Goal: Navigation & Orientation: Find specific page/section

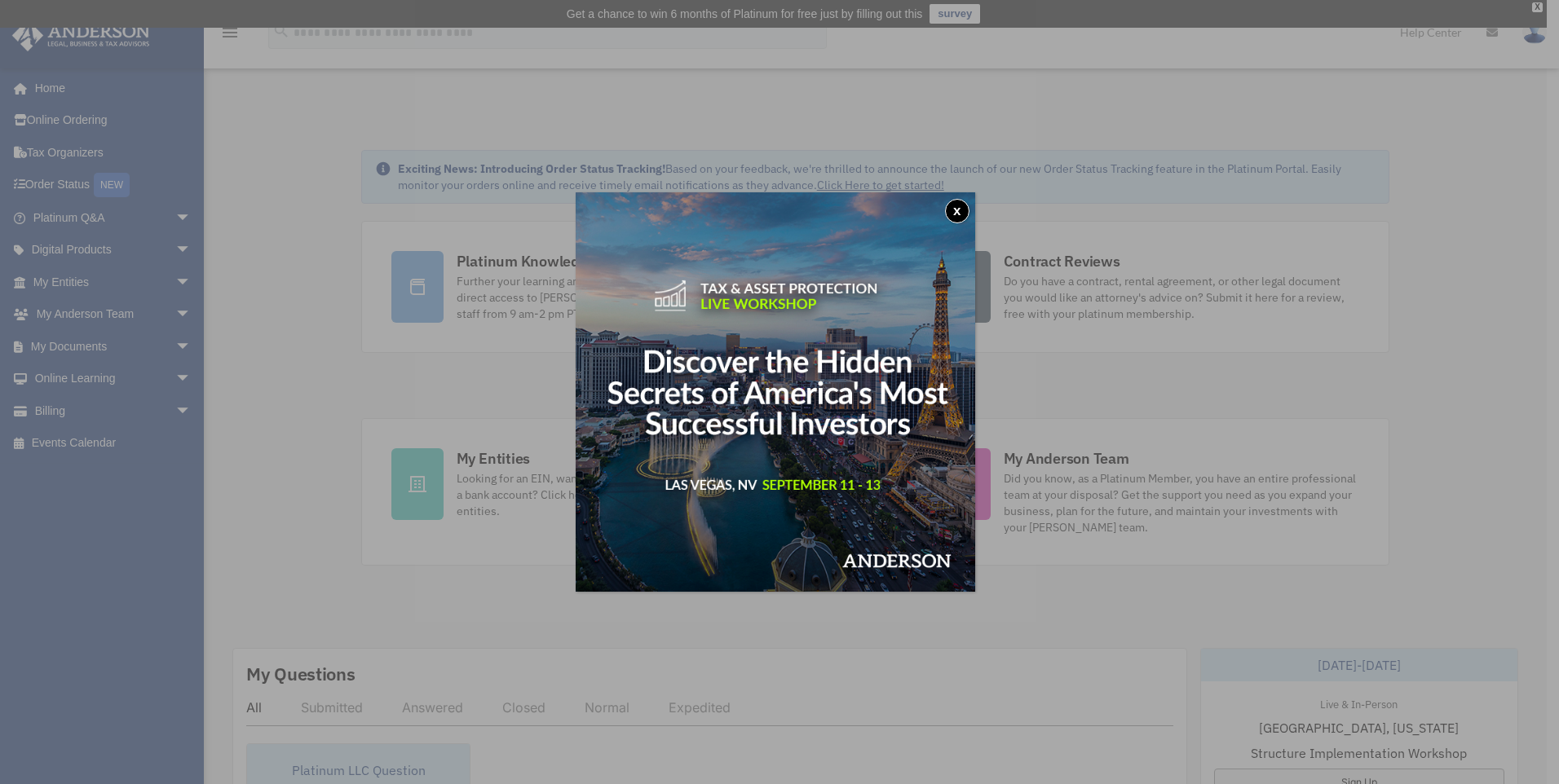
click at [967, 213] on button "x" at bounding box center [958, 211] width 25 height 25
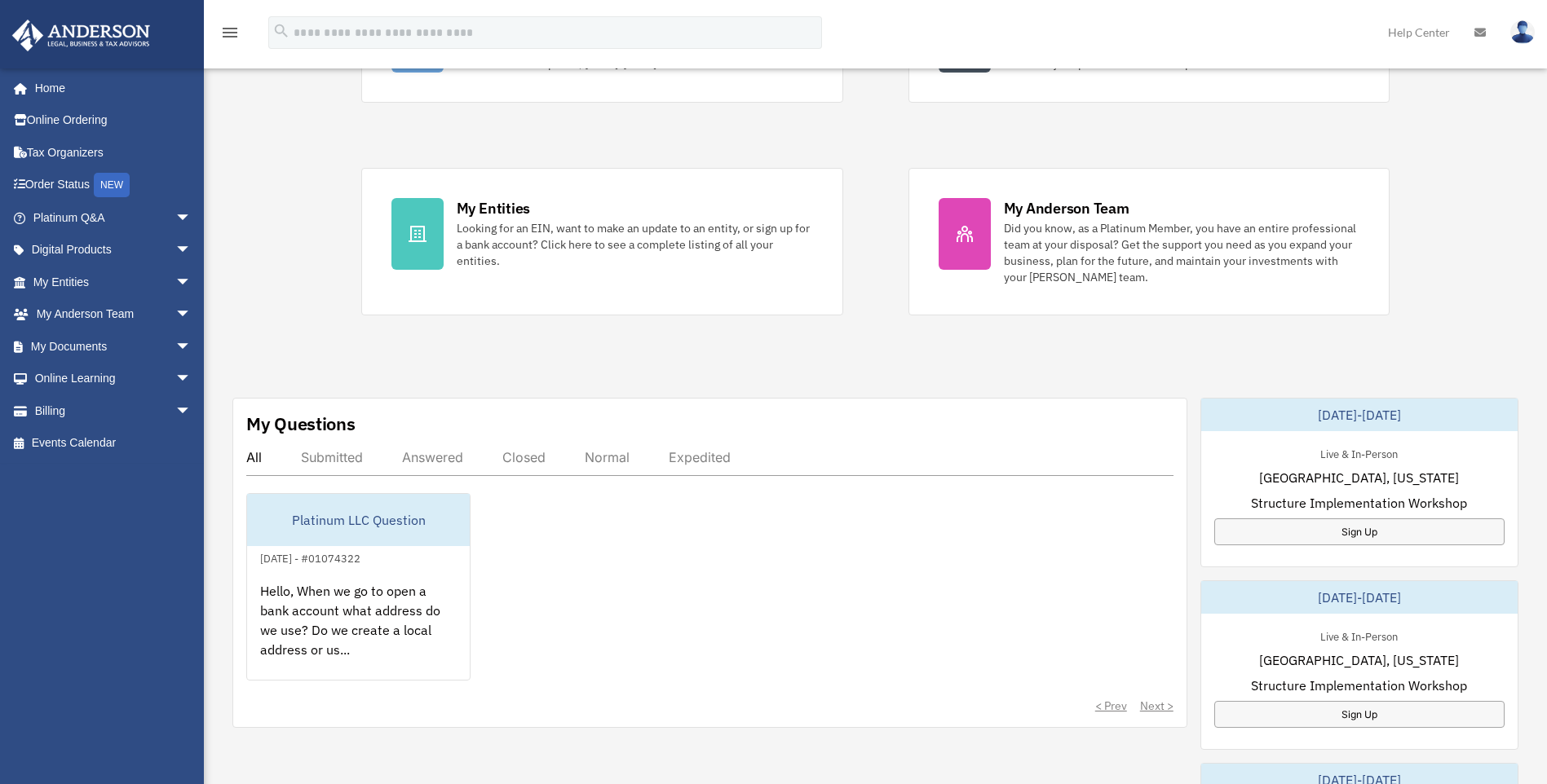
scroll to position [271, 0]
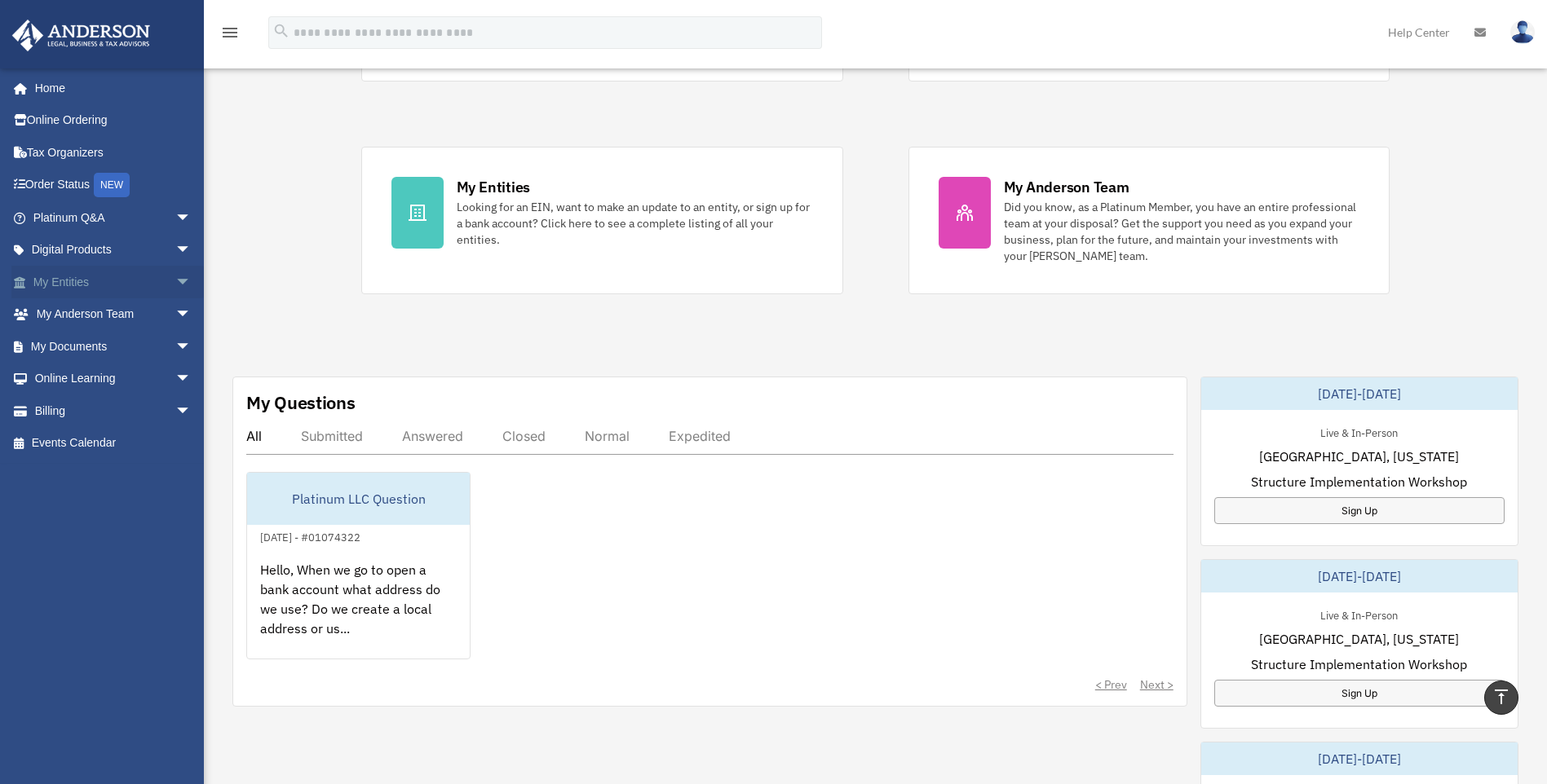
click at [175, 278] on span "arrow_drop_down" at bounding box center [191, 283] width 33 height 34
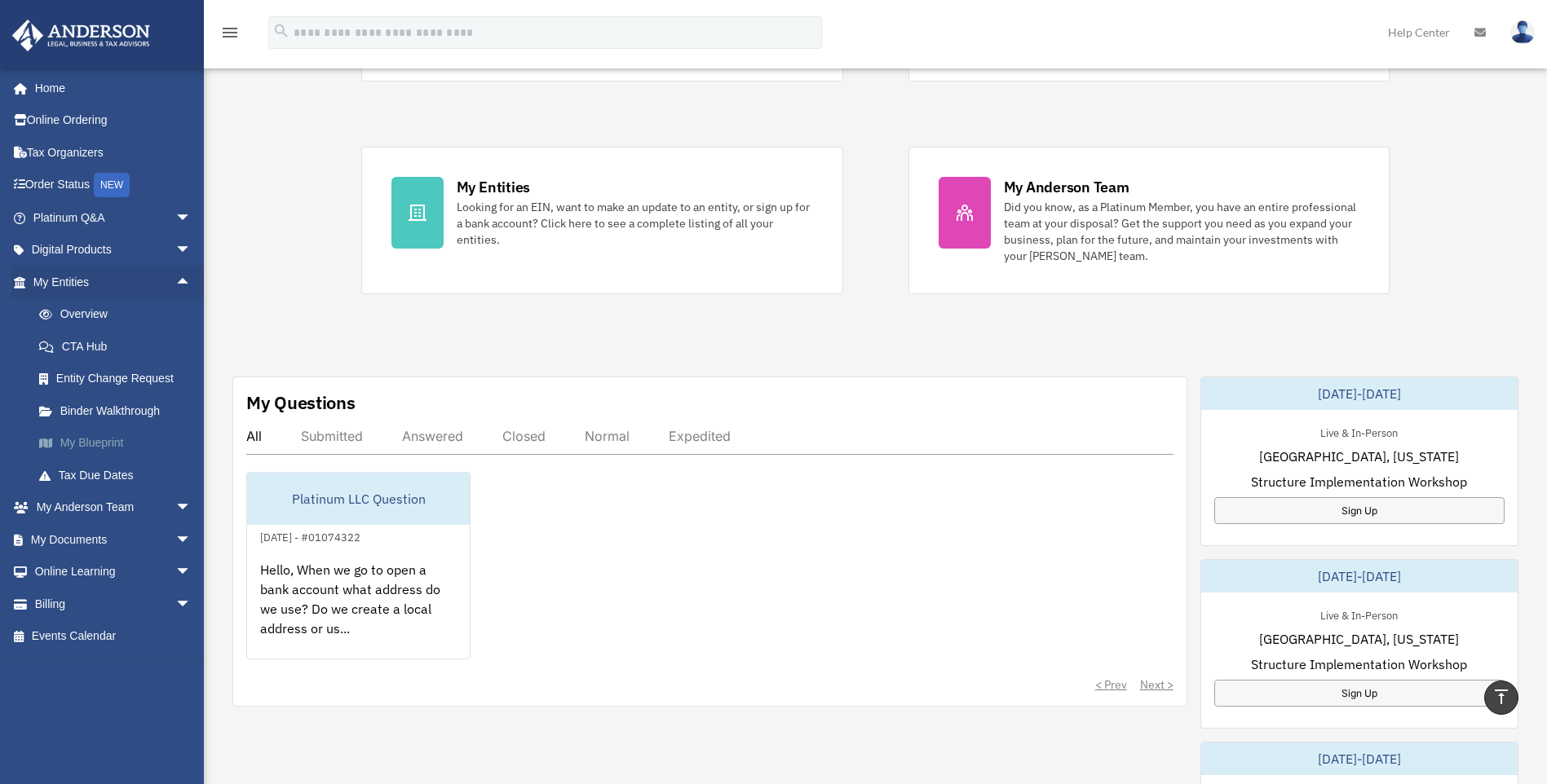
click at [110, 442] on link "My Blueprint" at bounding box center [119, 443] width 194 height 33
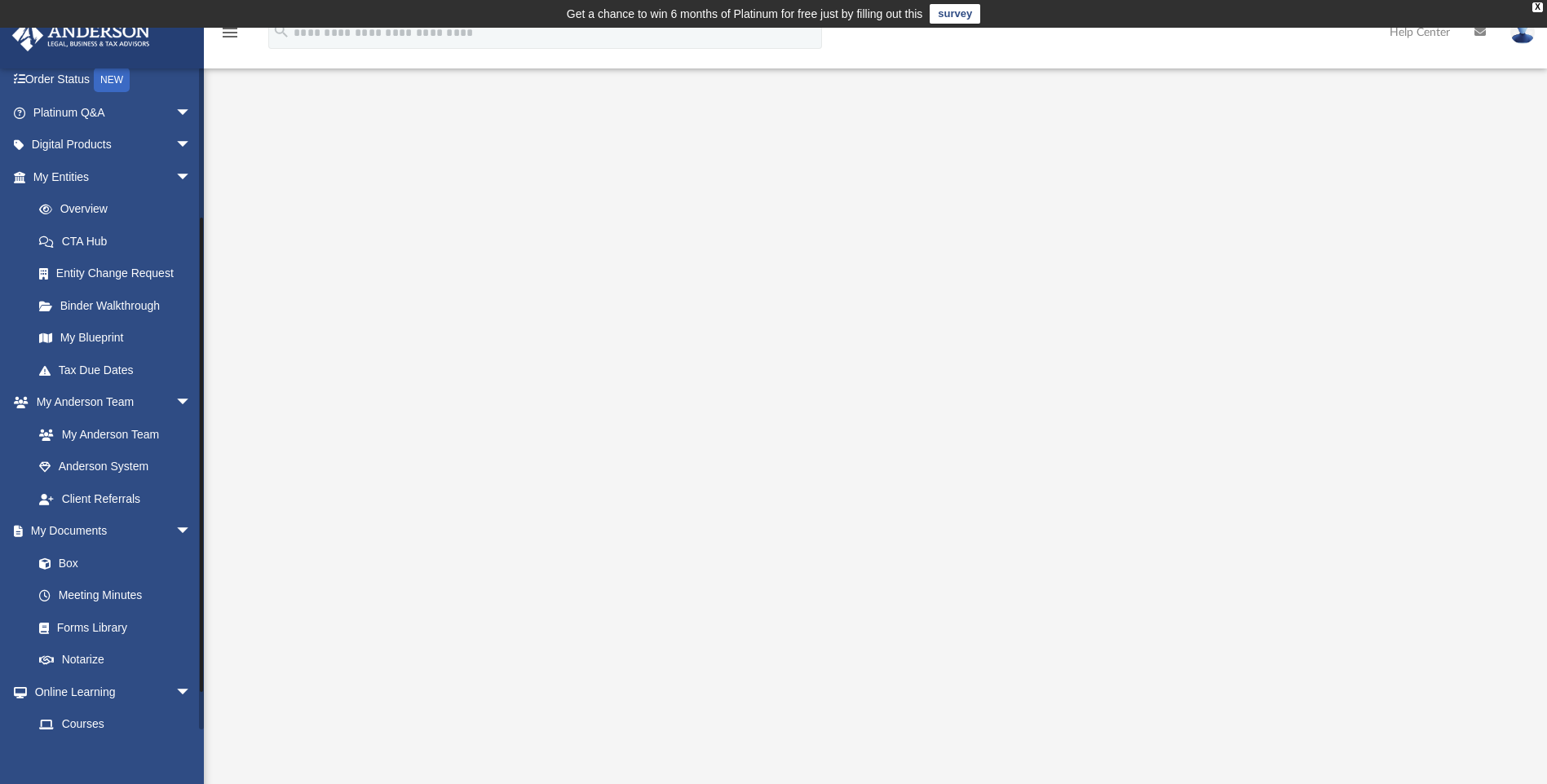
scroll to position [248, 0]
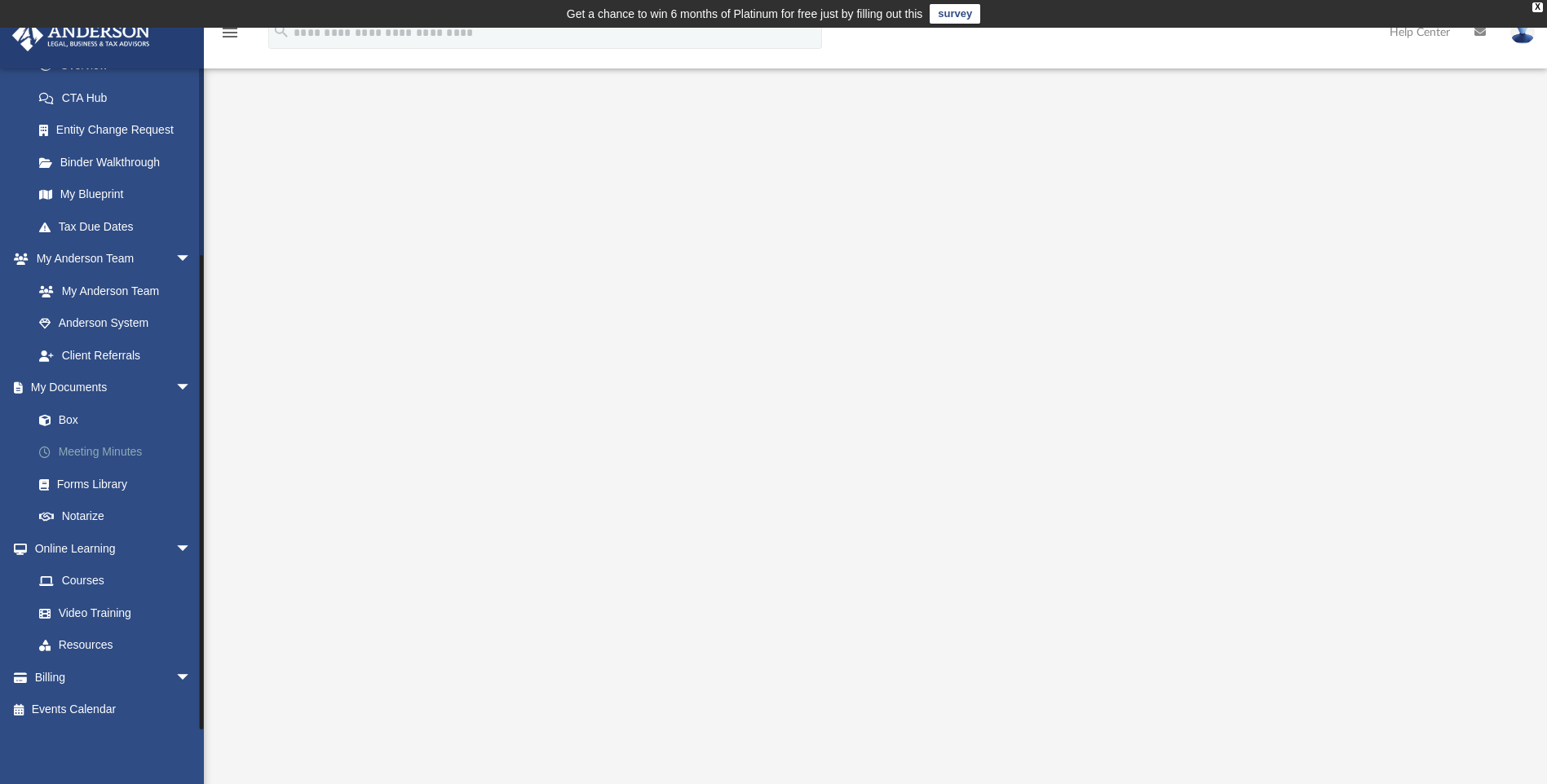
click at [125, 448] on link "Meeting Minutes" at bounding box center [119, 452] width 194 height 33
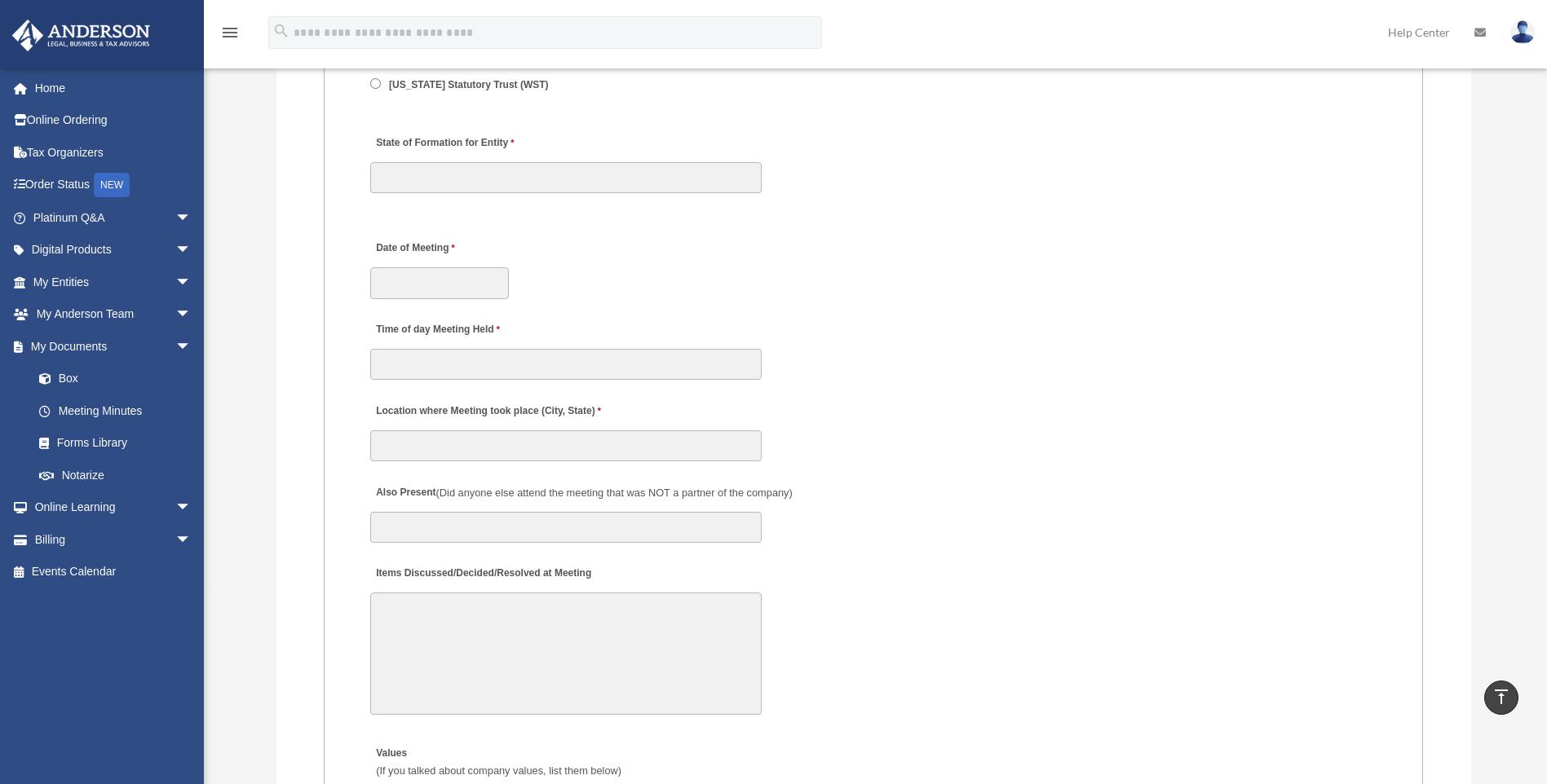
scroll to position [2100, 0]
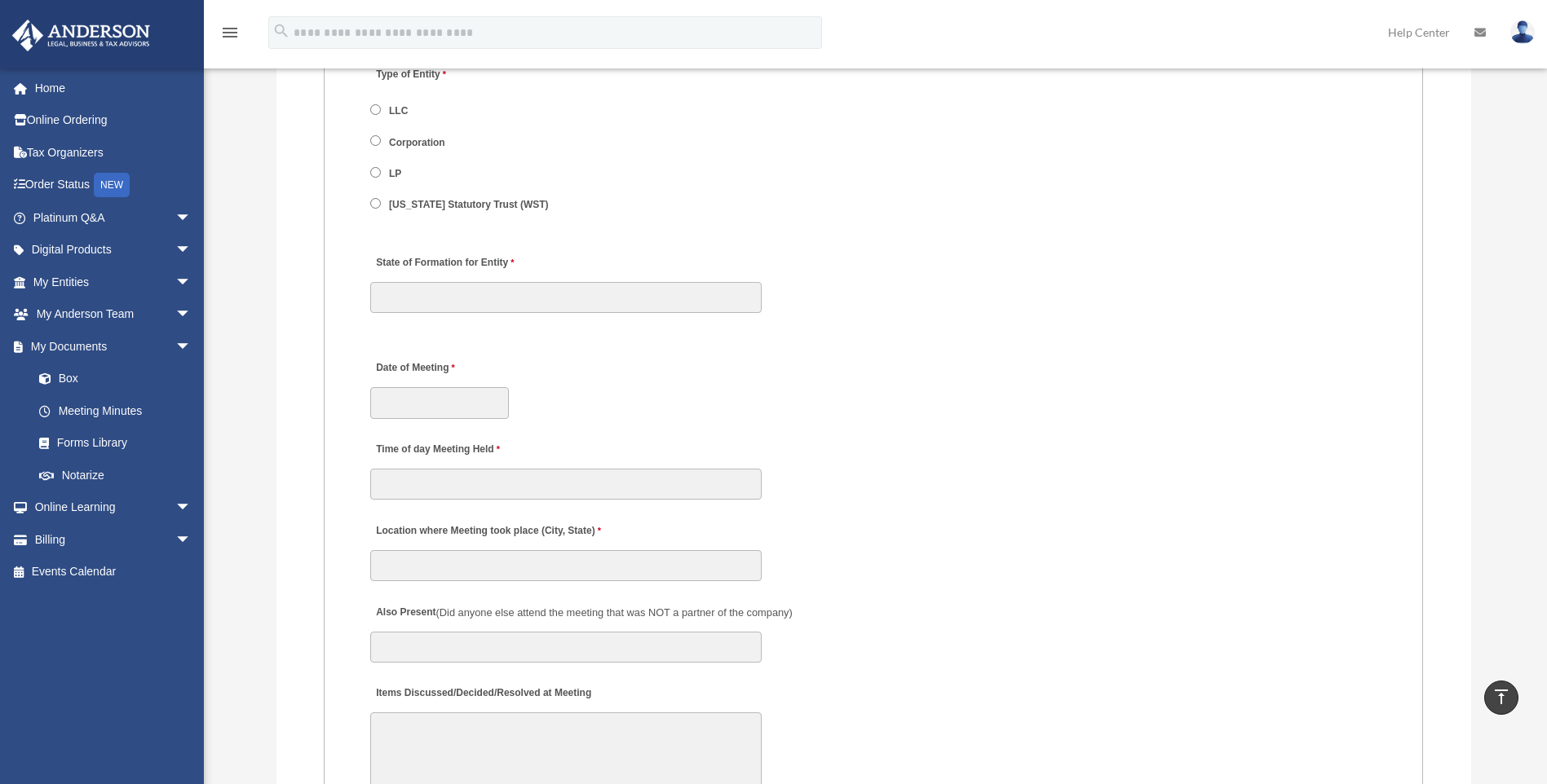
click at [1528, 27] on img at bounding box center [1522, 32] width 25 height 24
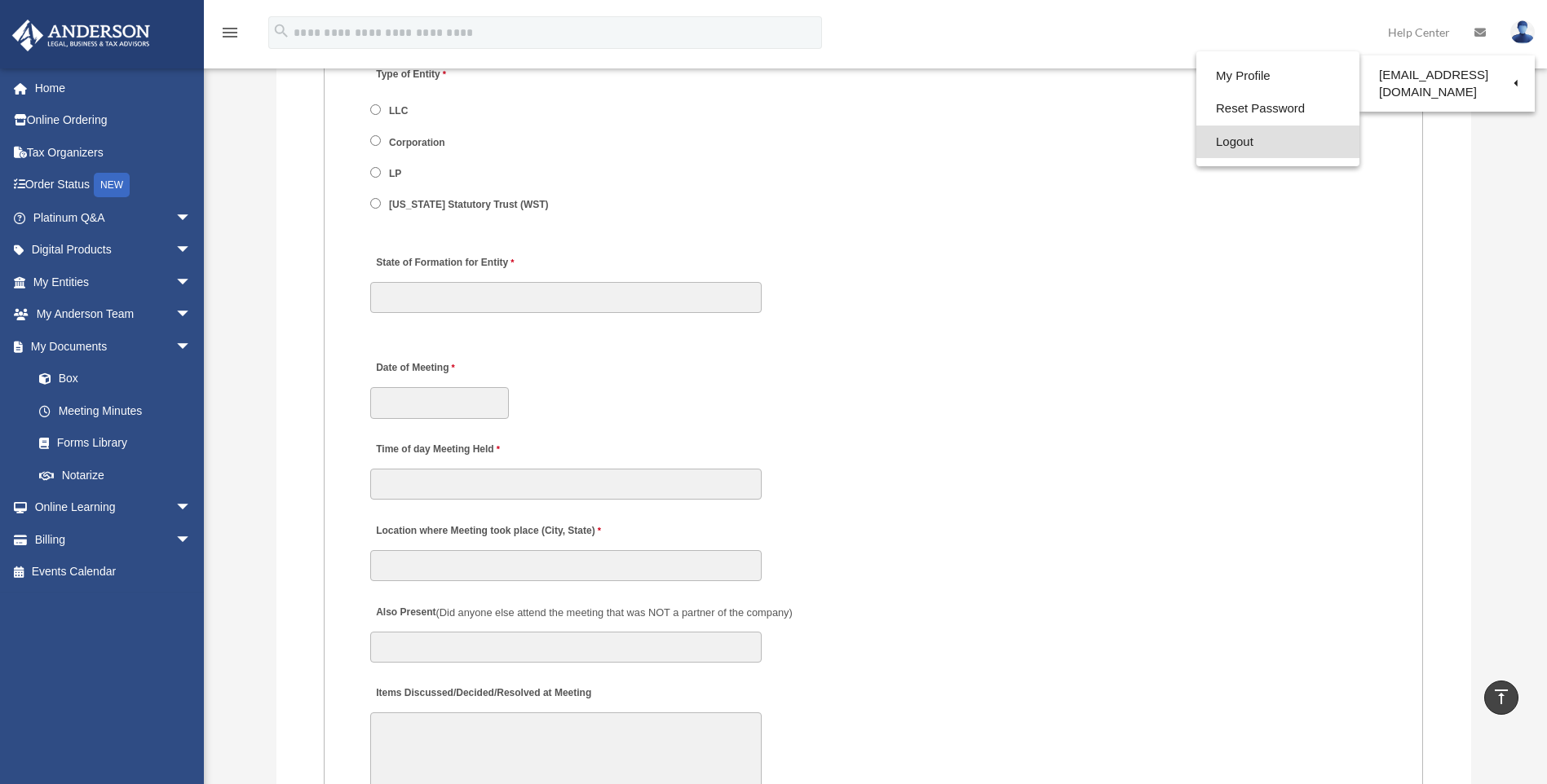
click at [1196, 137] on link "Logout" at bounding box center [1277, 142] width 163 height 34
